Goal: Task Accomplishment & Management: Manage account settings

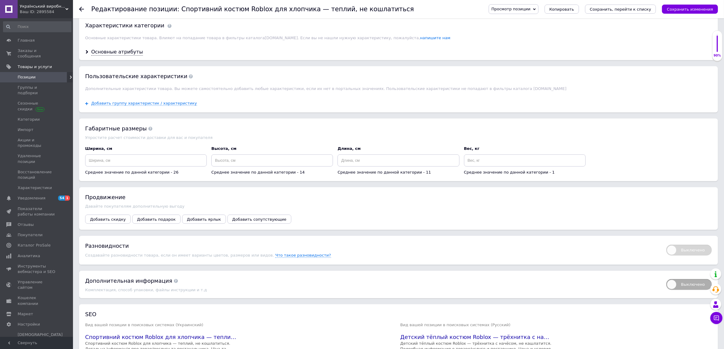
click at [109, 60] on div "Основные атрибуты" at bounding box center [398, 52] width 639 height 16
click at [107, 56] on div "Основные атрибуты" at bounding box center [117, 52] width 52 height 7
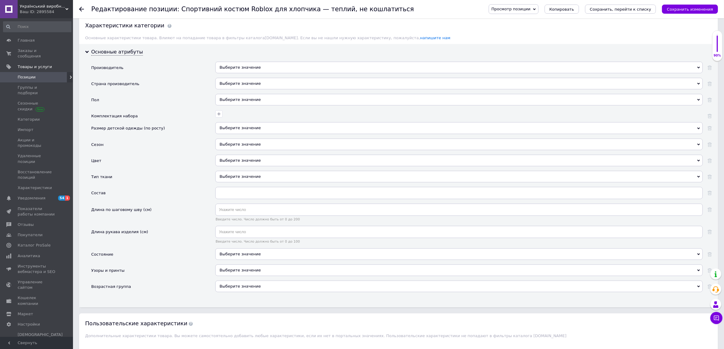
click at [247, 89] on div "Выберите значение" at bounding box center [459, 84] width 488 height 12
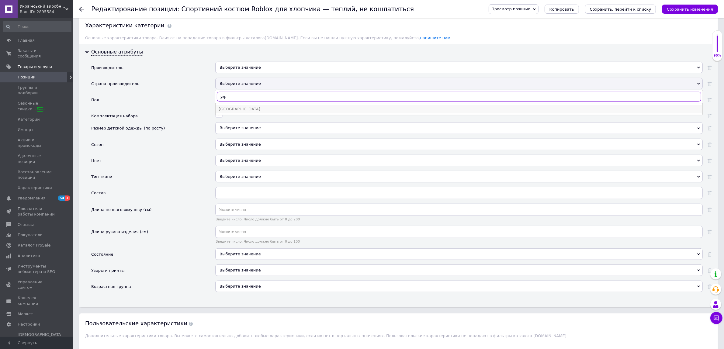
type input "укр"
click at [233, 112] on div "[GEOGRAPHIC_DATA]" at bounding box center [459, 108] width 481 height 5
click at [225, 106] on div "Выберите значение" at bounding box center [459, 100] width 488 height 12
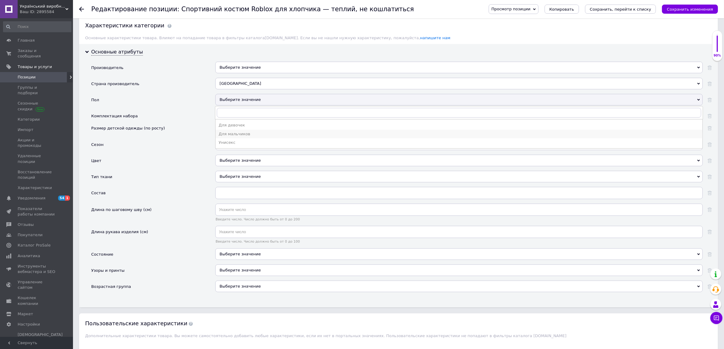
click at [227, 137] on div "Для мальчиков" at bounding box center [459, 133] width 481 height 5
click at [227, 118] on div at bounding box center [458, 113] width 489 height 9
click at [217, 116] on icon "button" at bounding box center [219, 114] width 5 height 5
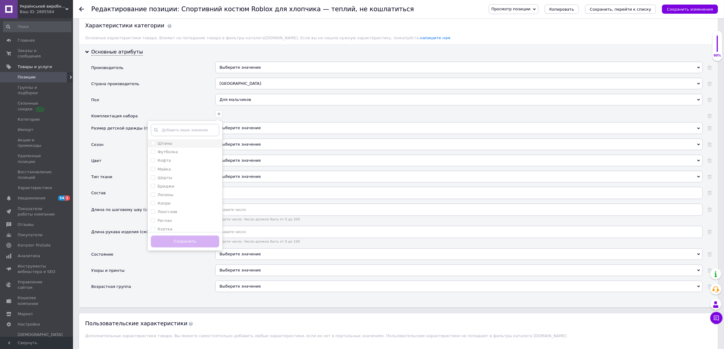
click at [154, 145] on input "Штаны" at bounding box center [153, 143] width 4 height 4
checkbox input "true"
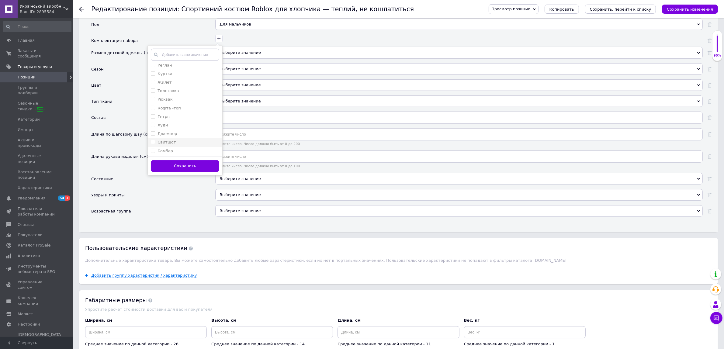
scroll to position [608, 0]
click at [152, 126] on input "Худи" at bounding box center [153, 124] width 4 height 4
checkbox input "true"
click at [174, 172] on button "Сохранить" at bounding box center [185, 166] width 68 height 12
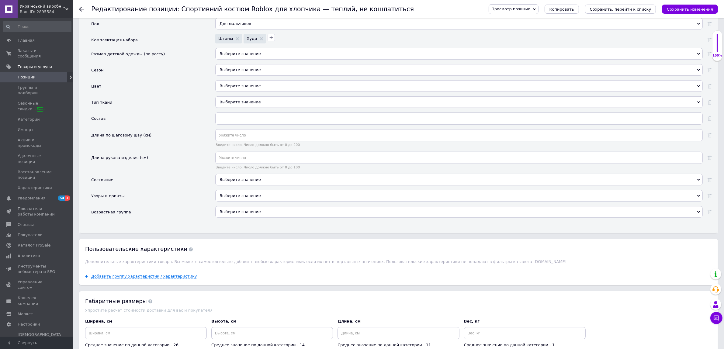
click at [239, 60] on div "Выберите значение" at bounding box center [459, 54] width 488 height 12
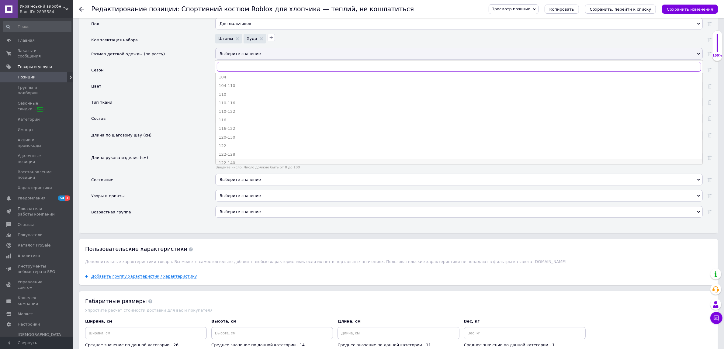
scroll to position [38, 0]
click at [246, 138] on div "122-128" at bounding box center [459, 135] width 481 height 5
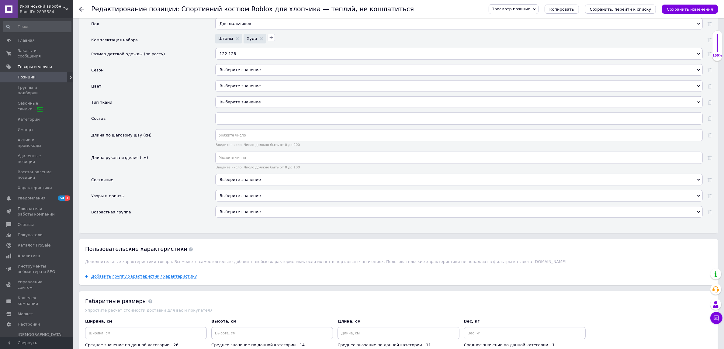
click at [255, 76] on div "Выберите значение" at bounding box center [459, 70] width 488 height 12
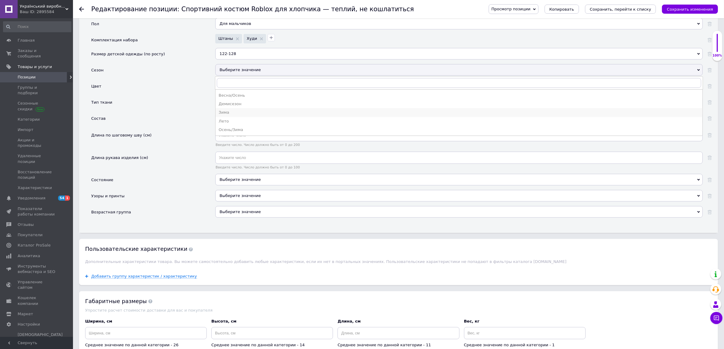
click at [228, 117] on li "Зима" at bounding box center [459, 112] width 487 height 9
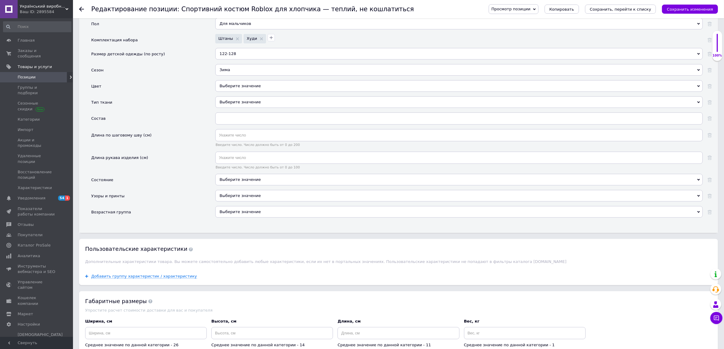
click at [228, 92] on div "Выберите значение" at bounding box center [459, 86] width 488 height 12
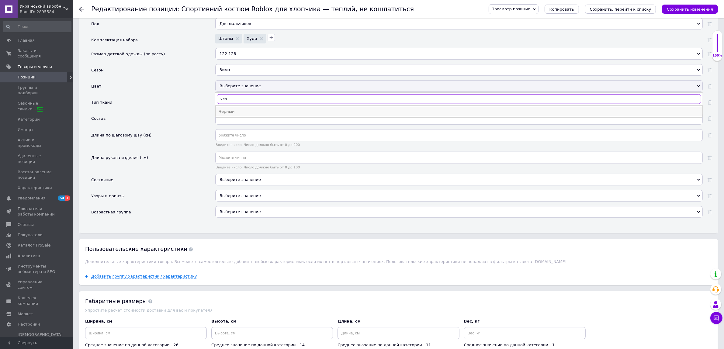
type input "чер"
click at [230, 116] on li "Черный" at bounding box center [459, 111] width 487 height 9
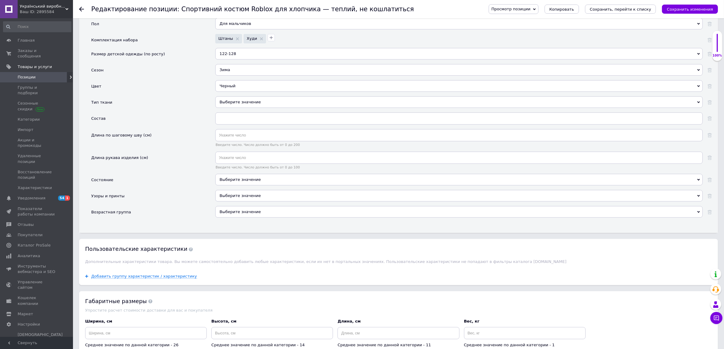
click at [223, 108] on div "Выберите значение" at bounding box center [459, 102] width 488 height 12
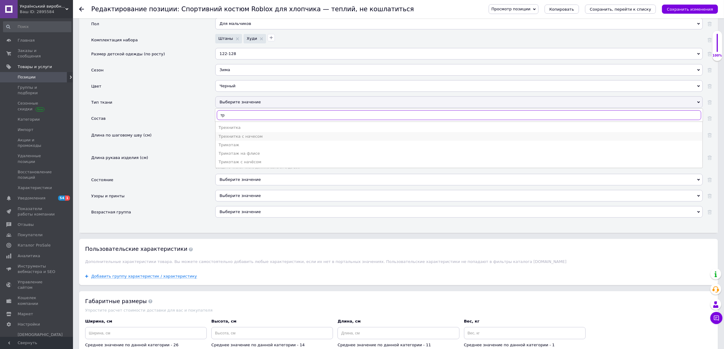
type input "тр"
click at [251, 139] on div "Трехнитка с начесом" at bounding box center [459, 136] width 481 height 5
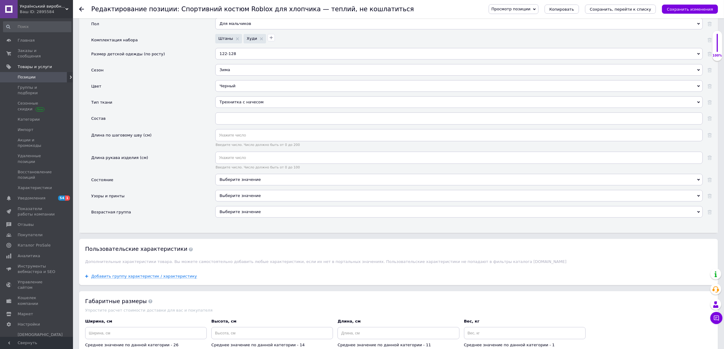
click at [245, 186] on div "Выберите значение" at bounding box center [459, 180] width 488 height 12
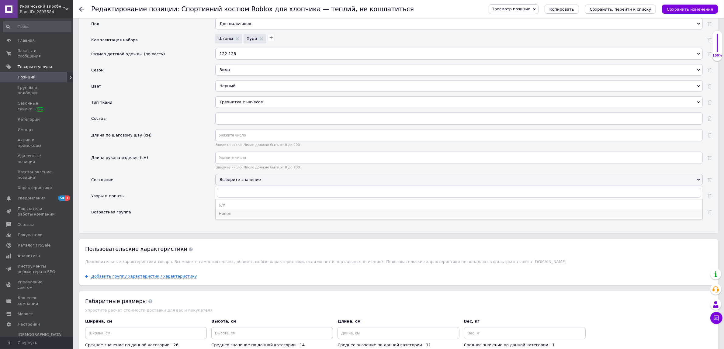
click at [230, 217] on div "Новое" at bounding box center [459, 213] width 481 height 5
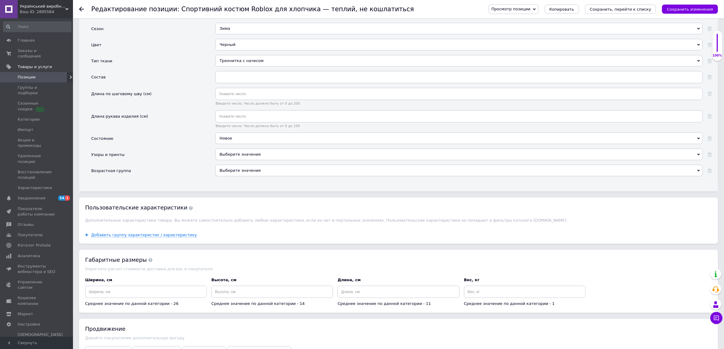
scroll to position [836, 0]
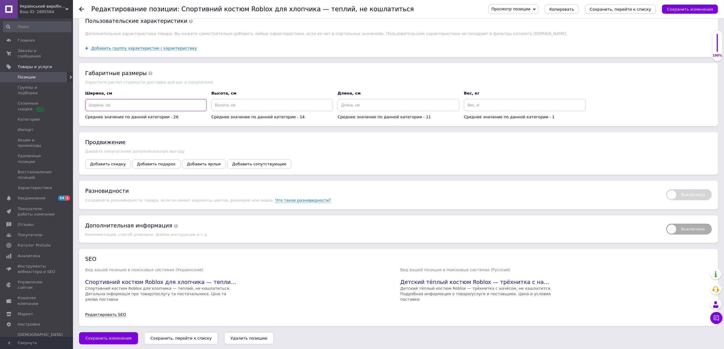
click at [141, 111] on input at bounding box center [146, 105] width 122 height 12
type input "15"
click at [220, 111] on input at bounding box center [272, 105] width 122 height 12
type input "11"
click at [352, 111] on input at bounding box center [399, 105] width 122 height 12
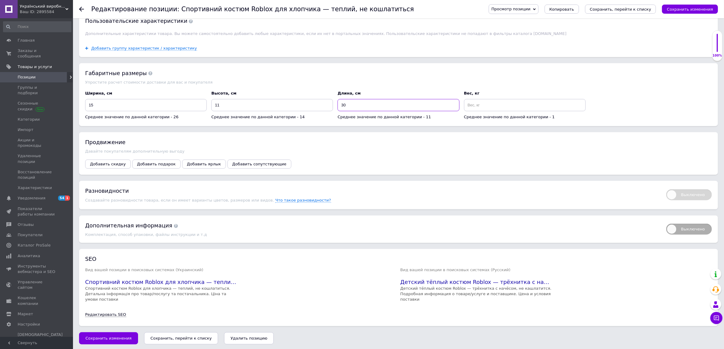
type input "30"
click at [504, 111] on input at bounding box center [525, 105] width 122 height 12
type input "0.7"
click at [705, 10] on icon "Сохранить изменения" at bounding box center [690, 9] width 46 height 5
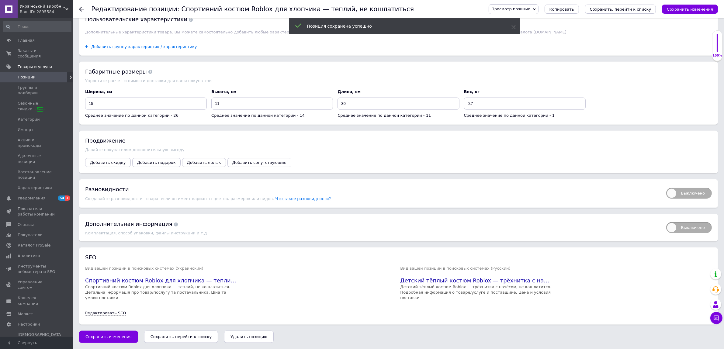
scroll to position [868, 0]
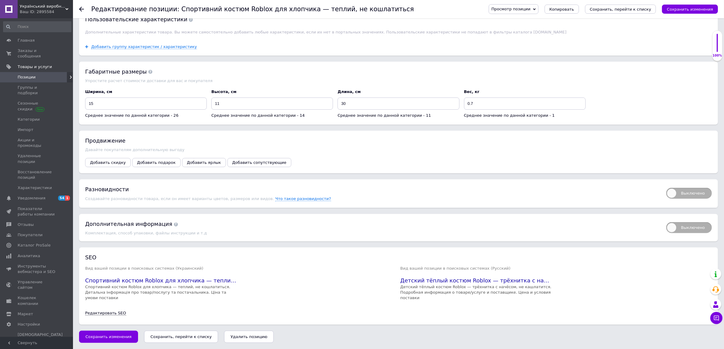
click at [701, 195] on span "Выключено" at bounding box center [689, 193] width 46 height 11
click at [666, 188] on input "Выключено" at bounding box center [664, 186] width 4 height 4
checkbox input "true"
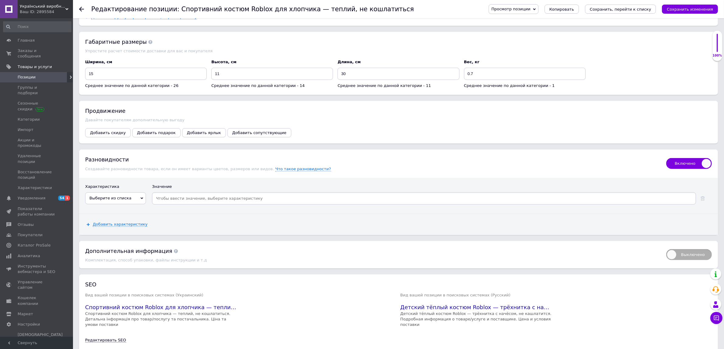
click at [107, 200] on span "Выберите из списка" at bounding box center [110, 198] width 42 height 5
click at [101, 229] on li "Размер детской одежды (по росту)" at bounding box center [115, 222] width 60 height 14
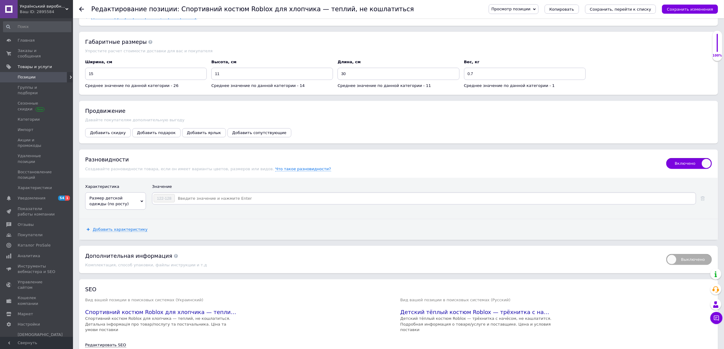
click at [200, 203] on input at bounding box center [435, 198] width 520 height 9
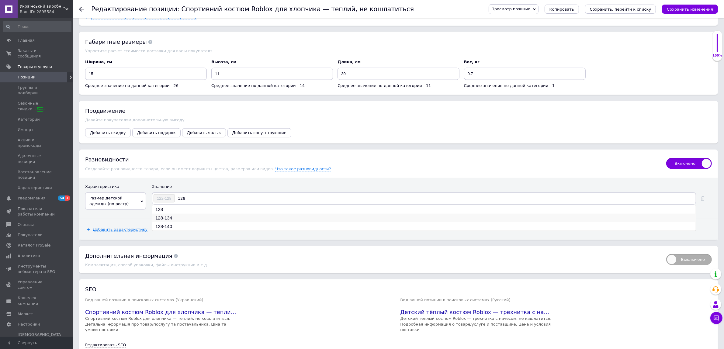
type input "128"
click at [155, 222] on li "128-134" at bounding box center [424, 218] width 544 height 9
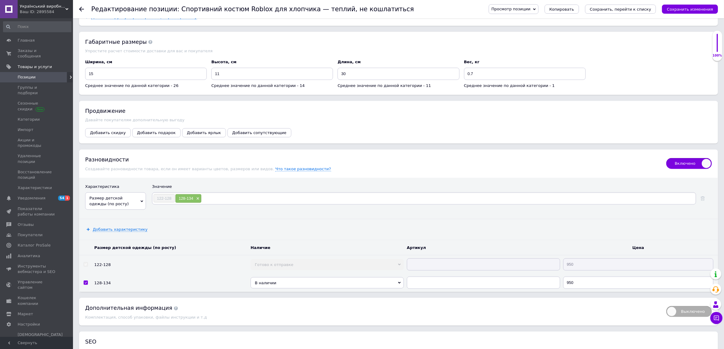
click at [254, 203] on input at bounding box center [448, 198] width 493 height 9
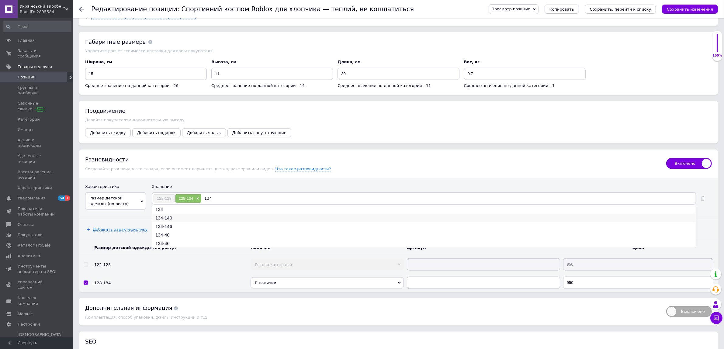
type input "134"
click at [231, 222] on li "134-140" at bounding box center [424, 218] width 544 height 9
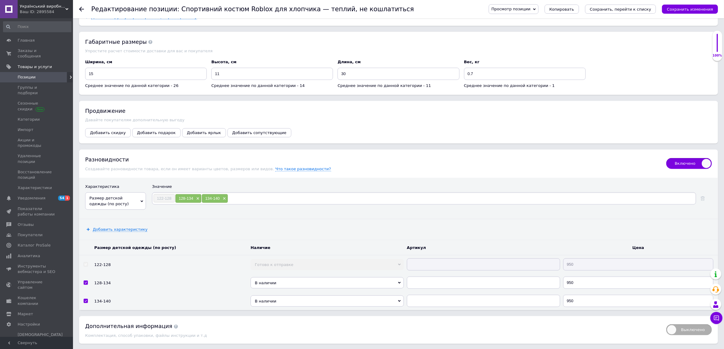
click at [241, 203] on input at bounding box center [461, 198] width 467 height 9
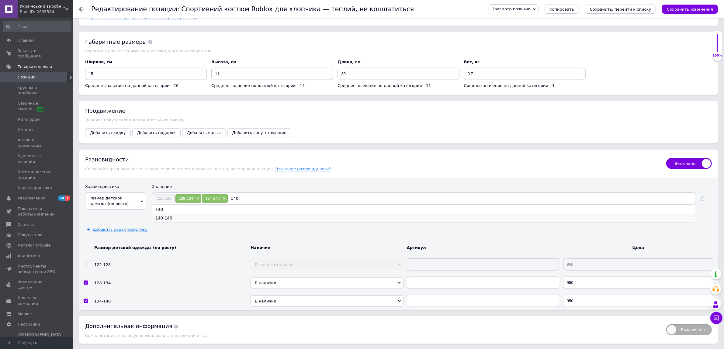
type input "140"
click at [174, 222] on li "140-146" at bounding box center [424, 218] width 544 height 9
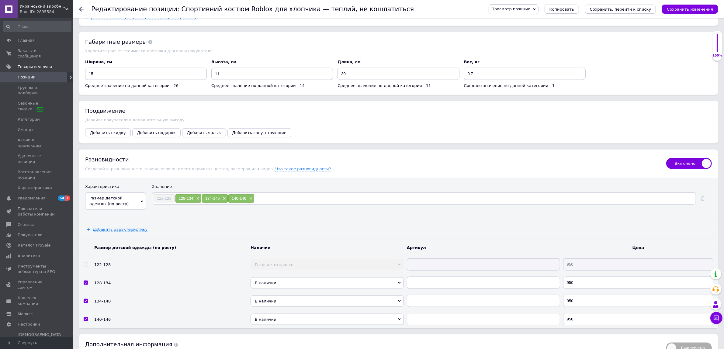
click at [282, 203] on input at bounding box center [475, 198] width 440 height 9
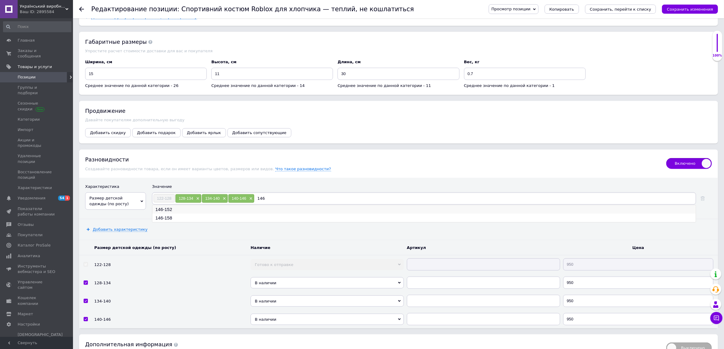
type input "146"
click at [186, 214] on li "146-152" at bounding box center [424, 209] width 544 height 9
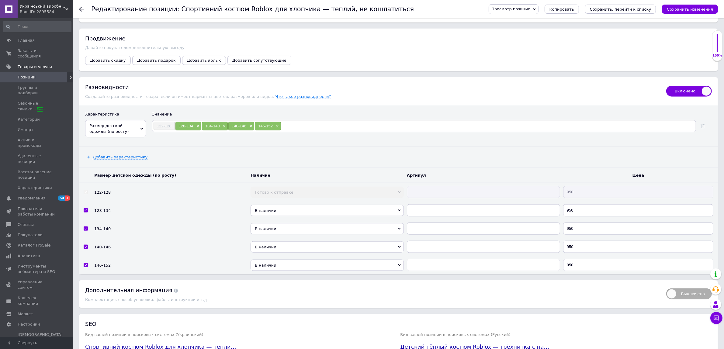
scroll to position [1037, 0]
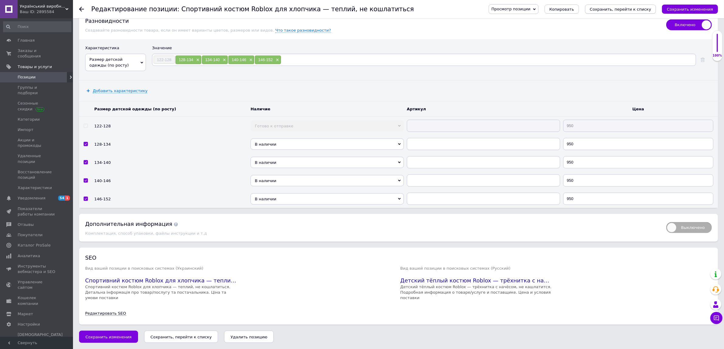
click at [645, 7] on icon "Сохранить, перейти к списку" at bounding box center [620, 9] width 61 height 5
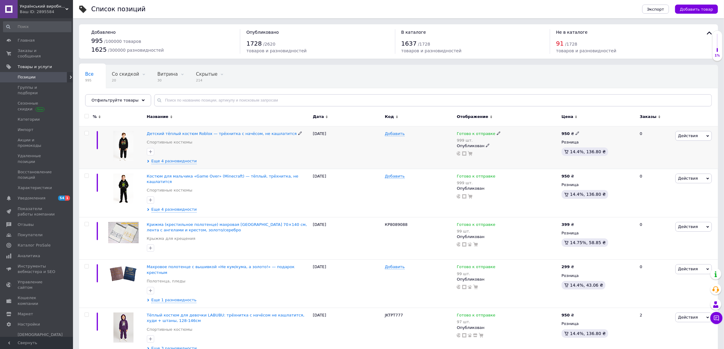
click at [129, 145] on img at bounding box center [123, 146] width 20 height 30
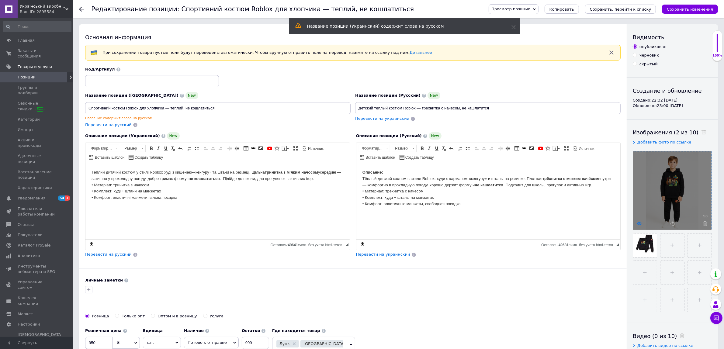
click at [639, 224] on use at bounding box center [639, 223] width 5 height 3
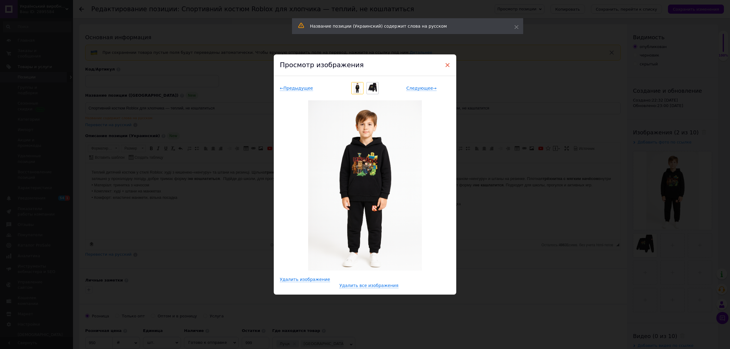
click at [446, 64] on span "×" at bounding box center [447, 65] width 5 height 10
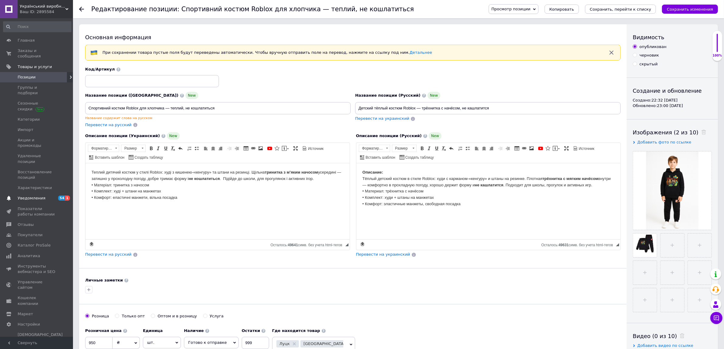
click at [37, 196] on span "Уведомления" at bounding box center [32, 198] width 28 height 5
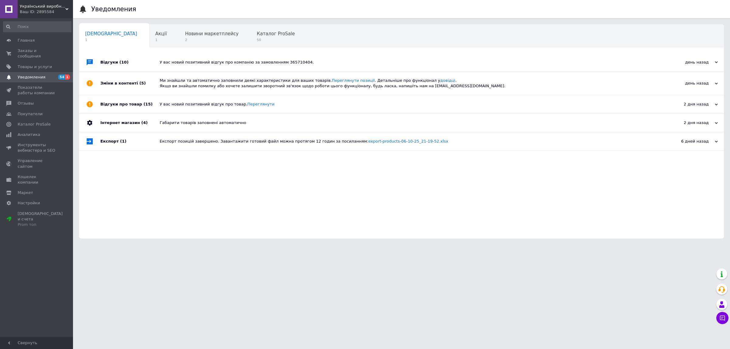
click at [34, 75] on span "Уведомления" at bounding box center [32, 77] width 28 height 5
click at [41, 87] on span "Показатели работы компании" at bounding box center [37, 90] width 39 height 11
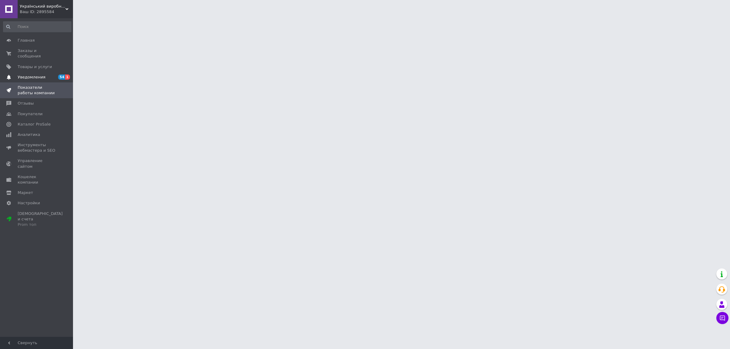
click at [44, 75] on span "Уведомления" at bounding box center [37, 77] width 39 height 5
